Goal: Task Accomplishment & Management: Complete application form

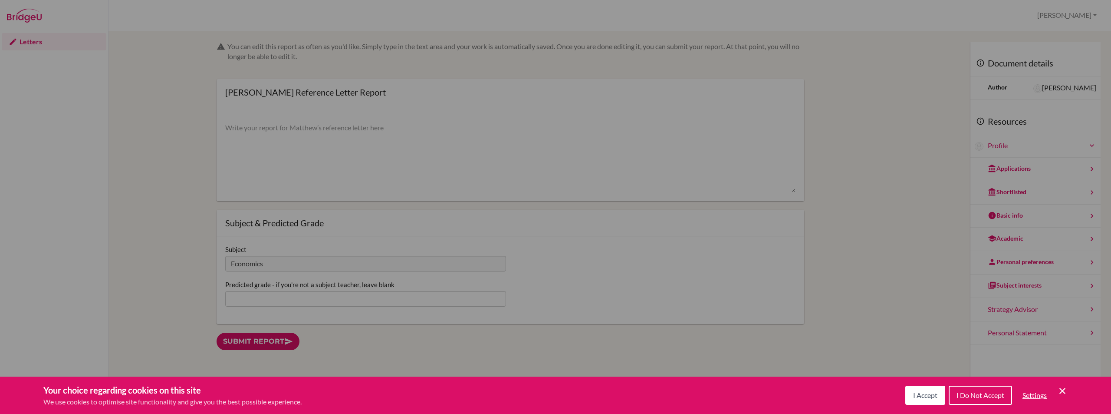
click at [925, 396] on span "I Accept" at bounding box center [925, 395] width 24 height 8
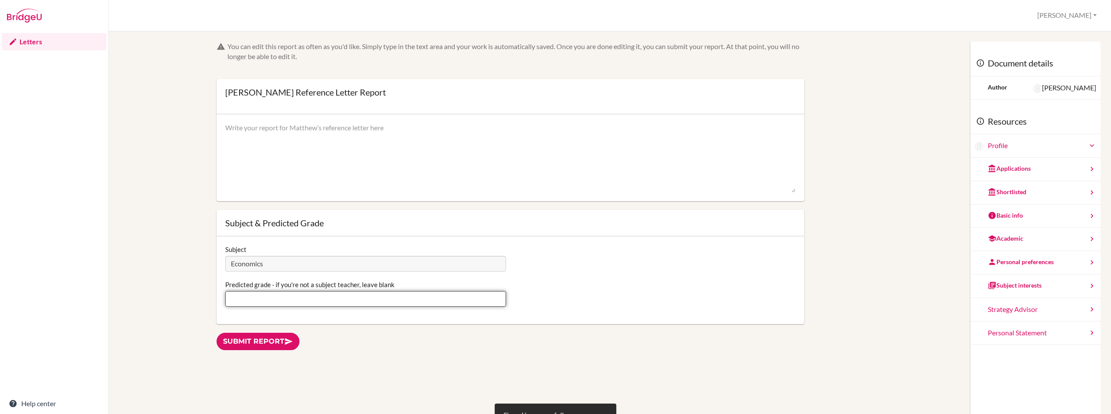
click at [252, 300] on input "Predicted grade - if you're not a subject teacher, leave blank" at bounding box center [365, 299] width 281 height 16
type input "7"
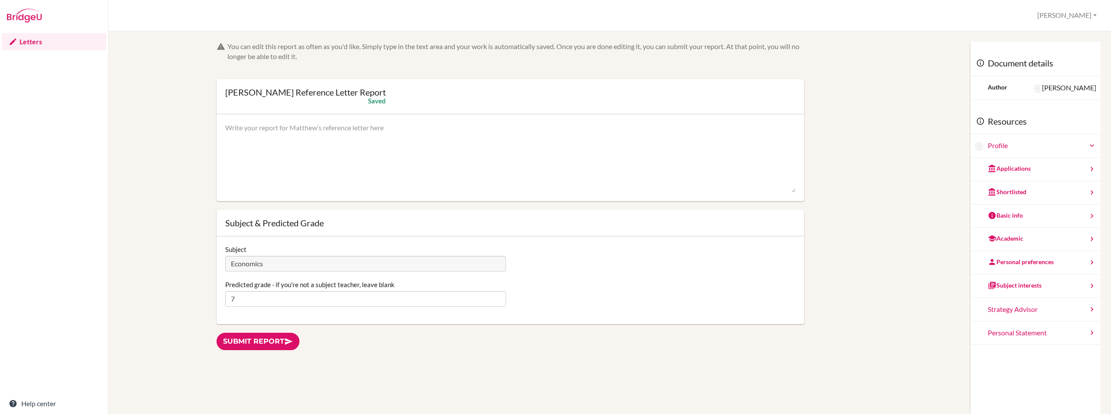
click at [322, 138] on textarea at bounding box center [510, 157] width 570 height 69
click at [573, 125] on textarea "[PERSON_NAME] is a hard working and diligent student. He is self- motivated and…" at bounding box center [510, 157] width 570 height 69
click at [607, 129] on textarea "[PERSON_NAME] is a hard-working and diligent student. He is self-motivated and …" at bounding box center [510, 157] width 570 height 69
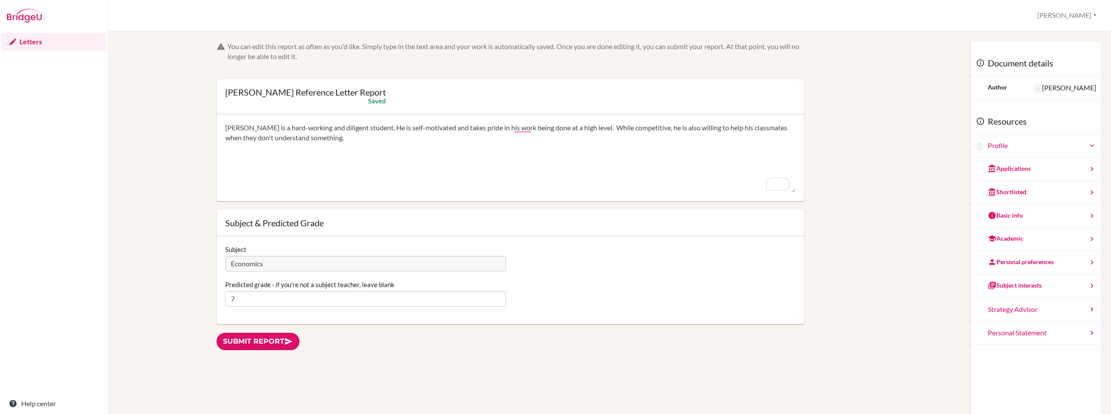
click at [682, 128] on textarea "[PERSON_NAME] is a hard-working and diligent student. He is self-motivated and …" at bounding box center [510, 157] width 570 height 69
click at [408, 143] on textarea "[PERSON_NAME] is a hard-working and diligent student. He is self-motivated and …" at bounding box center [510, 157] width 570 height 69
drag, startPoint x: 379, startPoint y: 137, endPoint x: 426, endPoint y: 137, distance: 46.9
click at [426, 137] on textarea "[PERSON_NAME] is a hard-working and diligent student. He is self-motivated and …" at bounding box center [510, 157] width 570 height 69
click at [595, 127] on textarea "[PERSON_NAME] is a hard-working and diligent student. He is self-motivated and …" at bounding box center [510, 157] width 570 height 69
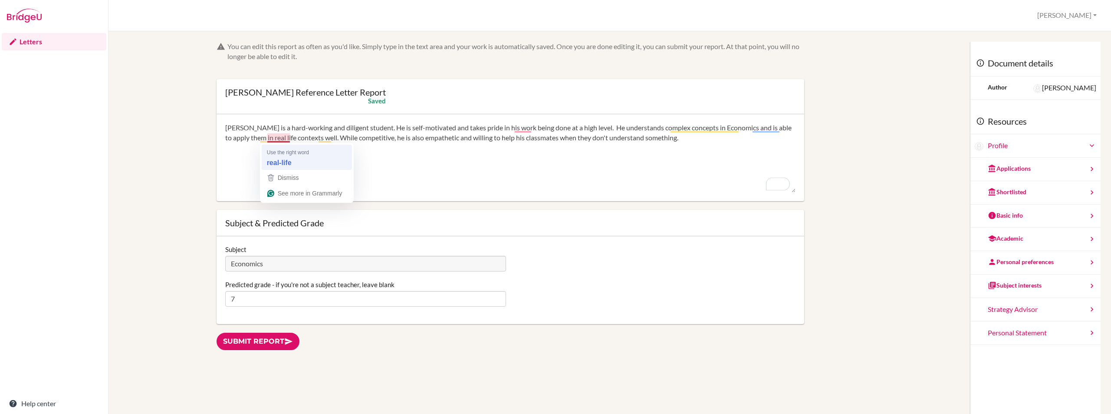
type textarea "[PERSON_NAME] is a hard-working and diligent student. He is self-motivated and …"
drag, startPoint x: 225, startPoint y: 127, endPoint x: 736, endPoint y: 143, distance: 511.1
click at [736, 143] on textarea "[PERSON_NAME] is a hard-working and diligent student. He is self-motivated and …" at bounding box center [510, 157] width 570 height 69
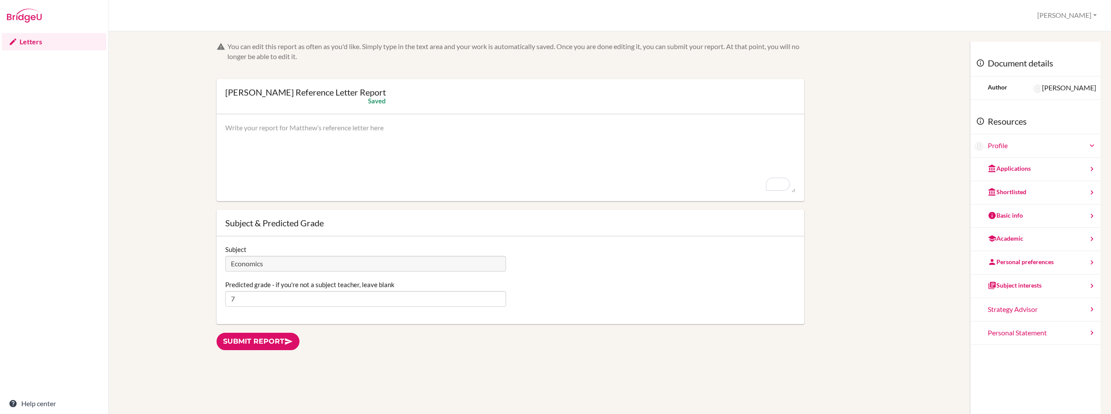
click at [285, 126] on textarea "To enrich screen reader interactions, please activate Accessibility in Grammarl…" at bounding box center [510, 157] width 570 height 69
click at [285, 127] on textarea "To enrich screen reader interactions, please activate Accessibility in Grammarl…" at bounding box center [510, 157] width 570 height 69
paste textarea "[PERSON_NAME] exhibits an outstanding work ethic and a commitment to academic e…"
click at [727, 133] on textarea "[PERSON_NAME] exhibits an outstanding work ethic and a commitment to academic e…" at bounding box center [510, 157] width 570 height 69
click at [708, 130] on textarea "[PERSON_NAME] exhibits an outstanding work ethic and a commitment to academic e…" at bounding box center [510, 157] width 570 height 69
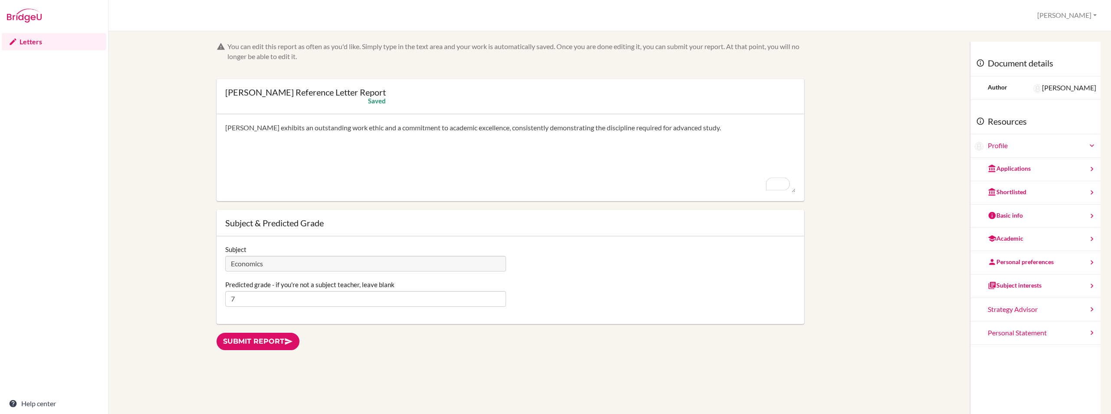
paste textarea "His self-starter attitude is evident in his refusal to settle for adequate work…"
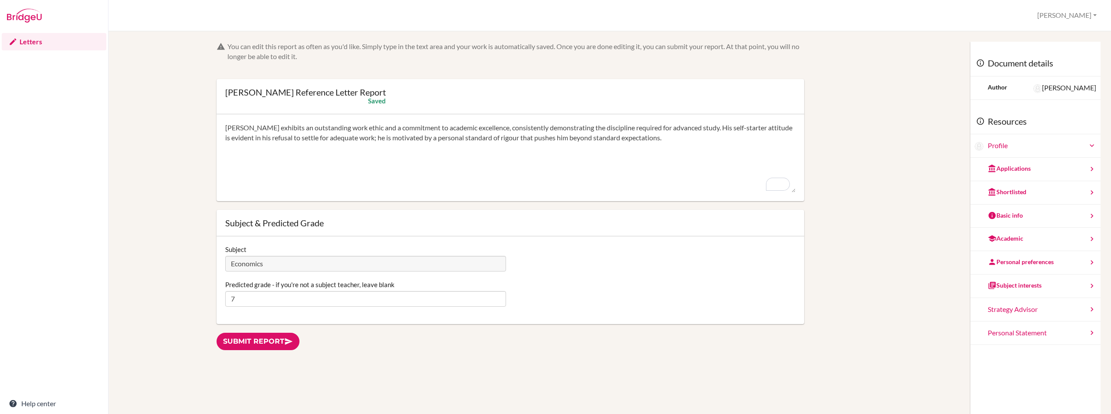
click at [677, 142] on textarea "[PERSON_NAME] exhibits an outstanding work ethic and a commitment to academic e…" at bounding box center [510, 157] width 570 height 69
paste textarea "[PERSON_NAME] is not simply a memorizer; he shows intellectual curiosity and a …"
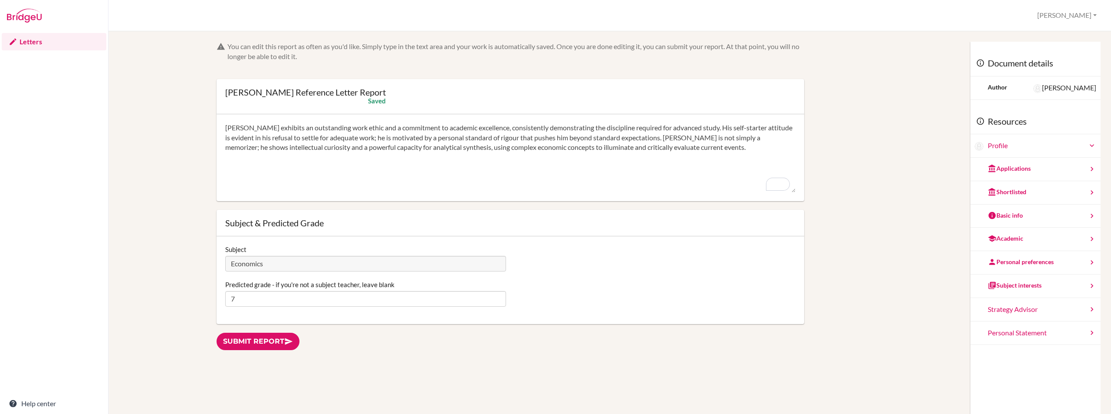
click at [730, 153] on textarea "[PERSON_NAME] exhibits an outstanding work ethic and a commitment to academic e…" at bounding box center [510, 157] width 570 height 69
click at [722, 149] on textarea "[PERSON_NAME] exhibits an outstanding work ethic and a commitment to academic e…" at bounding box center [510, 157] width 570 height 69
paste textarea "Beyond his individual achievements, [PERSON_NAME] is a collaborative and genero…"
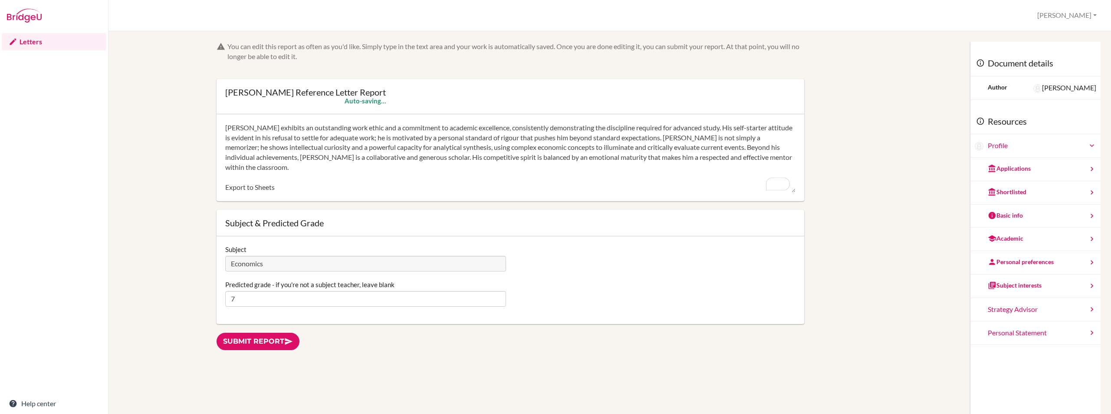
scroll to position [9, 0]
click at [224, 179] on div "[PERSON_NAME] exhibits an outstanding work ethic and a commitment to academic e…" at bounding box center [511, 157] width 588 height 87
click at [232, 178] on textarea "[PERSON_NAME] exhibits an outstanding work ethic and a commitment to academic e…" at bounding box center [510, 157] width 570 height 69
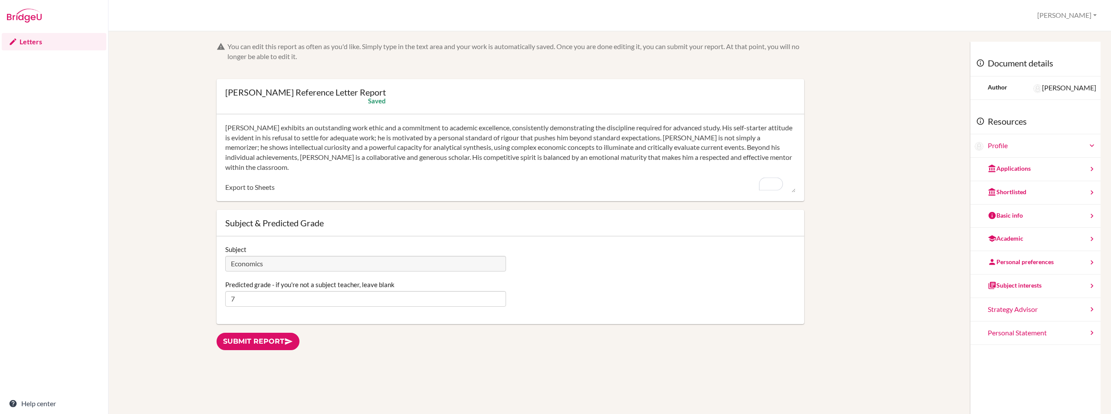
click at [232, 178] on textarea "[PERSON_NAME] exhibits an outstanding work ethic and a commitment to academic e…" at bounding box center [510, 157] width 570 height 69
click at [314, 161] on textarea "[PERSON_NAME] exhibits an outstanding work ethic and a commitment to academic e…" at bounding box center [510, 157] width 570 height 69
paste textarea "When faced with a particularly challenging problem set, [PERSON_NAME] demonstra…"
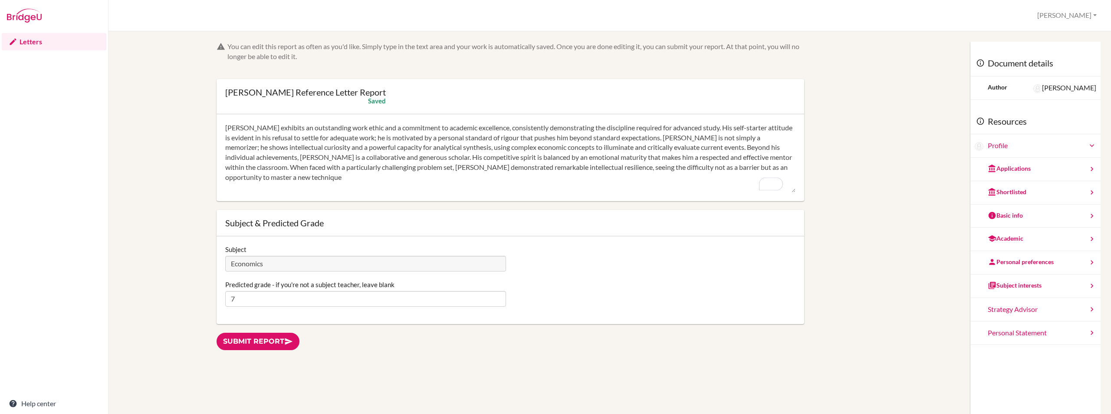
drag, startPoint x: 310, startPoint y: 160, endPoint x: 424, endPoint y: 159, distance: 113.7
click at [424, 159] on textarea "[PERSON_NAME] exhibits an outstanding work ethic and a commitment to academic e…" at bounding box center [510, 157] width 570 height 69
click at [416, 159] on textarea "[PERSON_NAME] exhibits an outstanding work ethic and a commitment to academic e…" at bounding box center [510, 157] width 570 height 69
click at [440, 160] on textarea "[PERSON_NAME] exhibits an outstanding work ethic and a commitment to academic e…" at bounding box center [510, 157] width 570 height 69
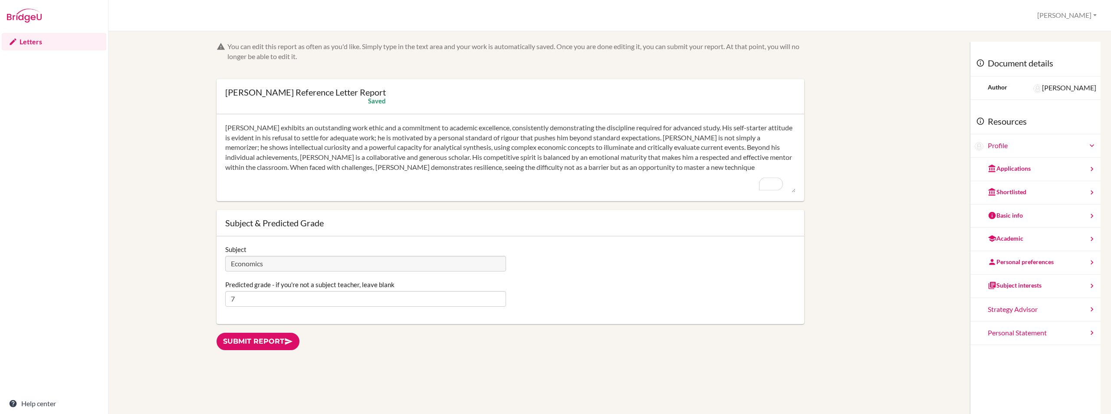
click at [507, 159] on textarea "[PERSON_NAME] exhibits an outstanding work ethic and a commitment to academic e…" at bounding box center [510, 157] width 570 height 69
click at [472, 158] on textarea "[PERSON_NAME] exhibits an outstanding work ethic and a commitment to academic e…" at bounding box center [510, 157] width 570 height 69
click at [549, 159] on textarea "[PERSON_NAME] exhibits an outstanding work ethic and a commitment to academic e…" at bounding box center [510, 157] width 570 height 69
click at [602, 159] on textarea "[PERSON_NAME] exhibits an outstanding work ethic and a commitment to academic e…" at bounding box center [510, 157] width 570 height 69
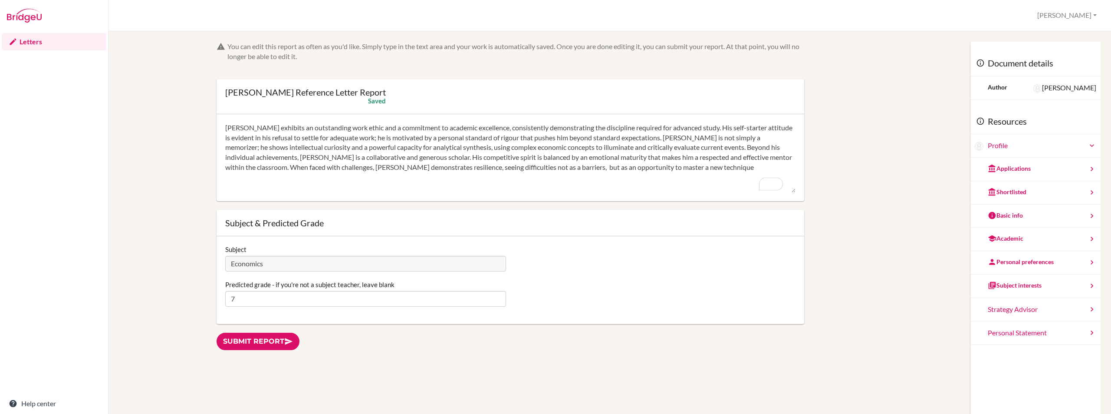
click at [602, 159] on textarea "[PERSON_NAME] exhibits an outstanding work ethic and a commitment to academic e…" at bounding box center [510, 157] width 570 height 69
click at [604, 158] on textarea "[PERSON_NAME] exhibits an outstanding work ethic and a commitment to academic e…" at bounding box center [510, 157] width 570 height 69
drag, startPoint x: 654, startPoint y: 158, endPoint x: 710, endPoint y: 160, distance: 56.5
click at [710, 160] on textarea "[PERSON_NAME] exhibits an outstanding work ethic and a commitment to academic e…" at bounding box center [510, 157] width 570 height 69
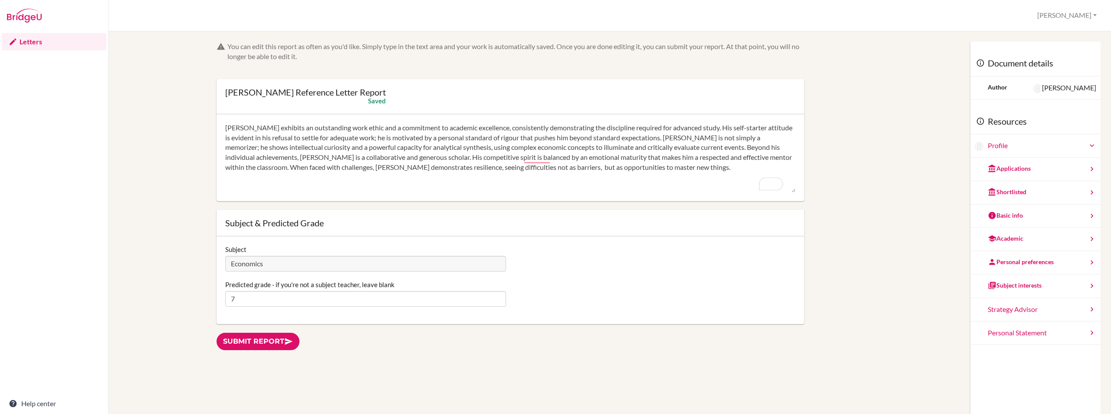
scroll to position [0, 0]
click at [462, 137] on textarea "[PERSON_NAME] exhibits an outstanding work ethic and a commitment to academic e…" at bounding box center [510, 157] width 570 height 69
click at [504, 138] on textarea "[PERSON_NAME] exhibits an outstanding work ethic and a commitment to academic e…" at bounding box center [510, 157] width 570 height 69
drag, startPoint x: 509, startPoint y: 138, endPoint x: 535, endPoint y: 137, distance: 26.1
click at [535, 137] on textarea "[PERSON_NAME] exhibits an outstanding work ethic and a commitment to academic e…" at bounding box center [510, 157] width 570 height 69
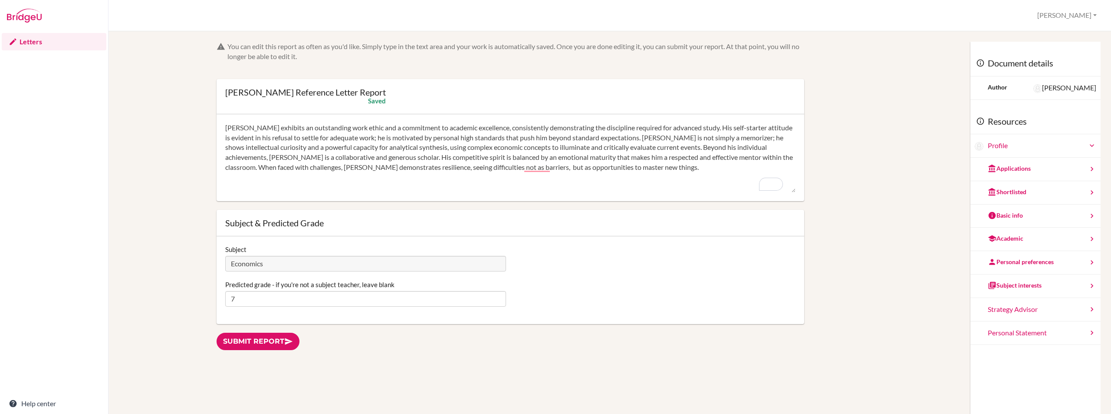
click at [326, 138] on textarea "[PERSON_NAME] exhibits an outstanding work ethic and a commitment to academic e…" at bounding box center [510, 157] width 570 height 69
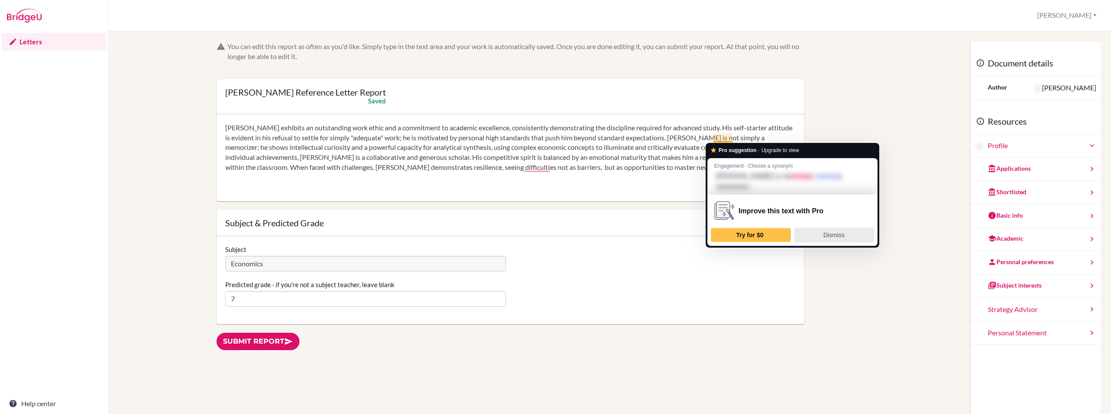
click at [838, 231] on span "Dismiss" at bounding box center [833, 234] width 21 height 7
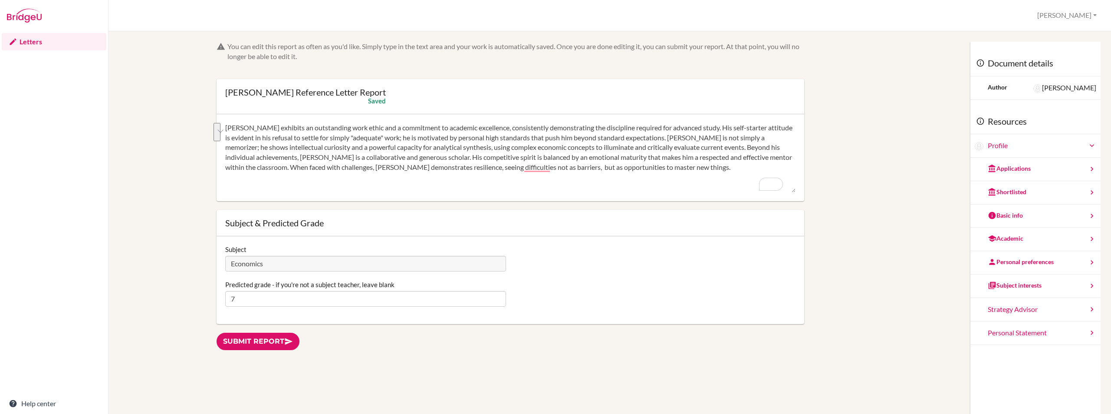
drag, startPoint x: 694, startPoint y: 138, endPoint x: 245, endPoint y: 148, distance: 449.4
click at [245, 148] on textarea "[PERSON_NAME] exhibits an outstanding work ethic and a commitment to academic e…" at bounding box center [510, 157] width 570 height 69
click at [516, 148] on textarea "[PERSON_NAME] exhibits an outstanding work ethic and a commitment to academic e…" at bounding box center [510, 157] width 570 height 69
click at [363, 158] on textarea "[PERSON_NAME] exhibits an outstanding work ethic and a commitment to academic e…" at bounding box center [510, 157] width 570 height 69
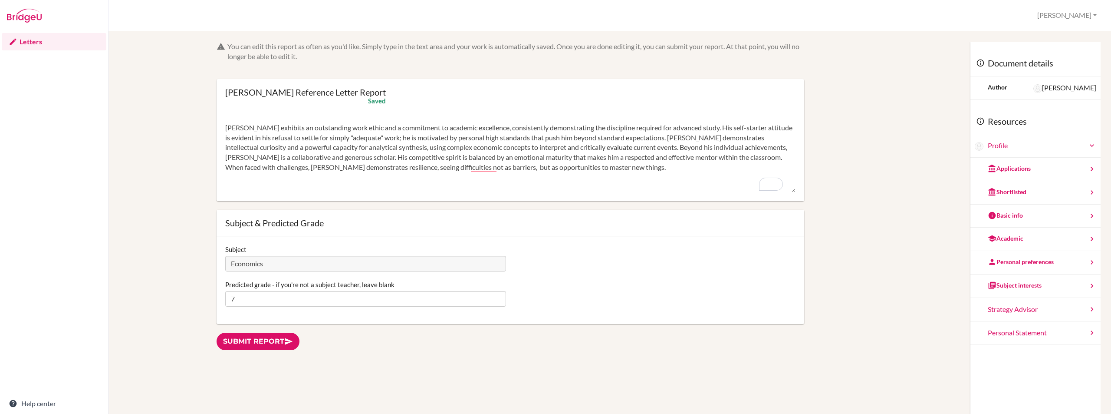
click at [363, 157] on textarea "[PERSON_NAME] exhibits an outstanding work ethic and a commitment to academic e…" at bounding box center [510, 157] width 570 height 69
type textarea "[PERSON_NAME] exhibits an outstanding work ethic and a commitment to academic e…"
click at [241, 346] on link "Submit report" at bounding box center [258, 341] width 83 height 18
